Goal: Navigation & Orientation: Find specific page/section

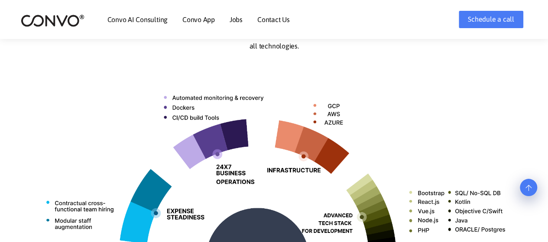
scroll to position [294, 0]
click at [241, 16] on link "Jobs" at bounding box center [236, 19] width 13 height 7
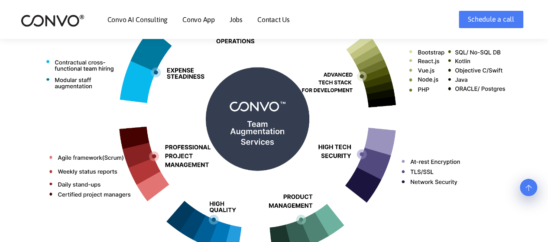
scroll to position [440, 0]
